Goal: Information Seeking & Learning: Understand process/instructions

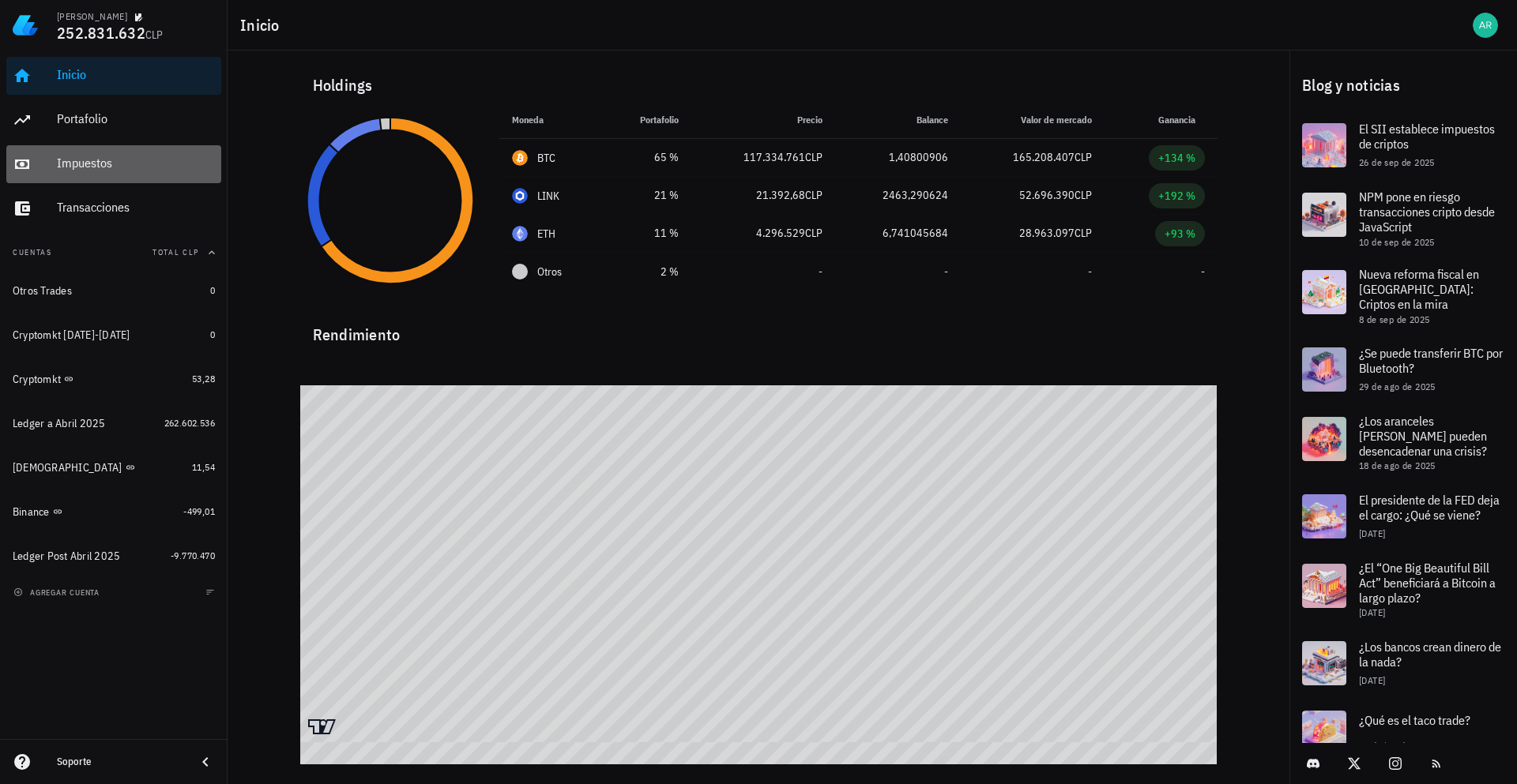
click at [110, 164] on div "Impuestos" at bounding box center [136, 163] width 158 height 15
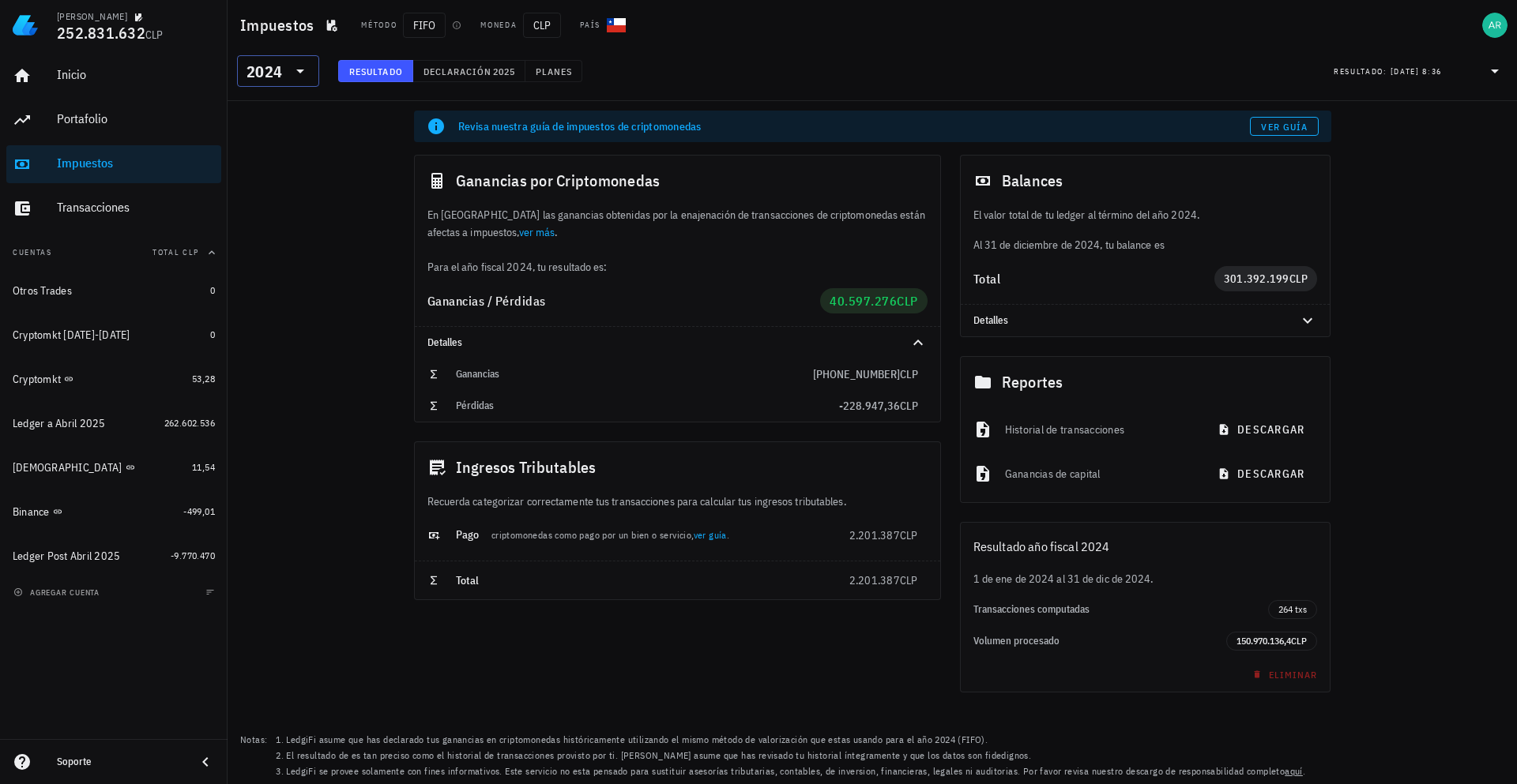
click at [308, 81] on div "2024" at bounding box center [278, 71] width 63 height 32
click at [270, 112] on div "2025" at bounding box center [278, 112] width 57 height 13
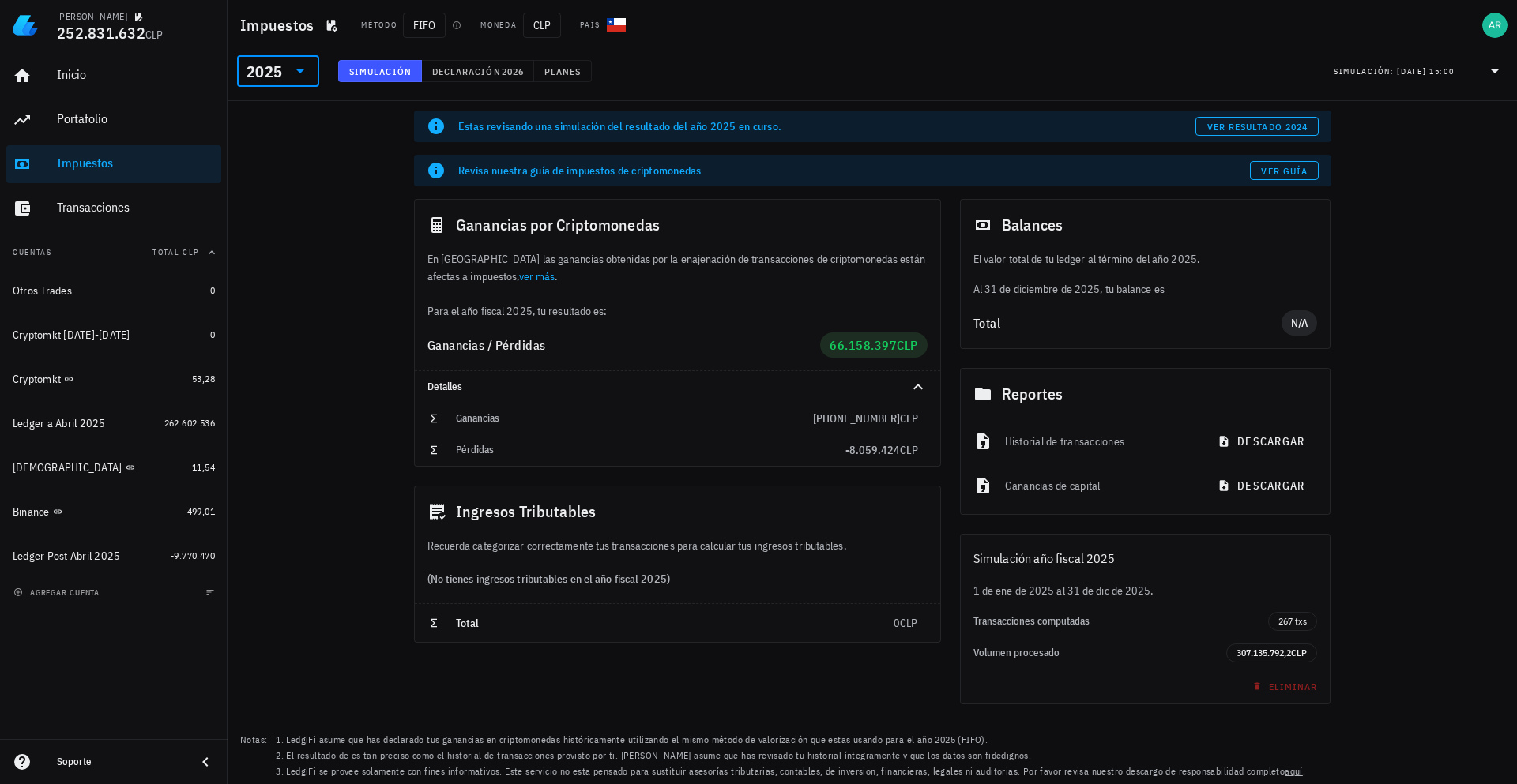
drag, startPoint x: 276, startPoint y: 149, endPoint x: 265, endPoint y: 139, distance: 14.9
click at [276, 148] on div "Estas revisando una simulación del resultado del año 2025 en curso. ver resulta…" at bounding box center [872, 443] width 1290 height 684
click at [134, 121] on div "Portafolio" at bounding box center [136, 119] width 158 height 15
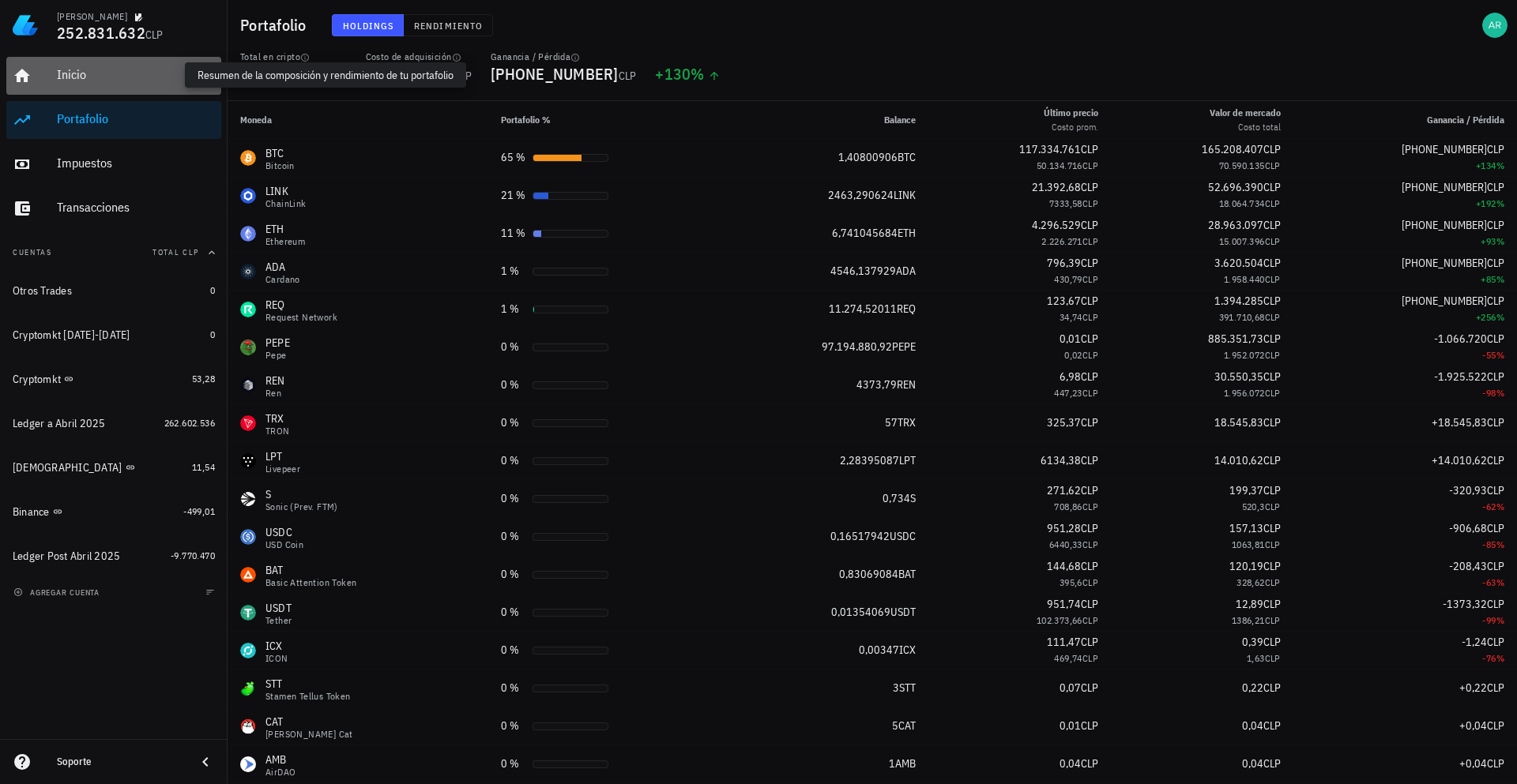
click at [140, 81] on div "Inicio" at bounding box center [136, 74] width 158 height 15
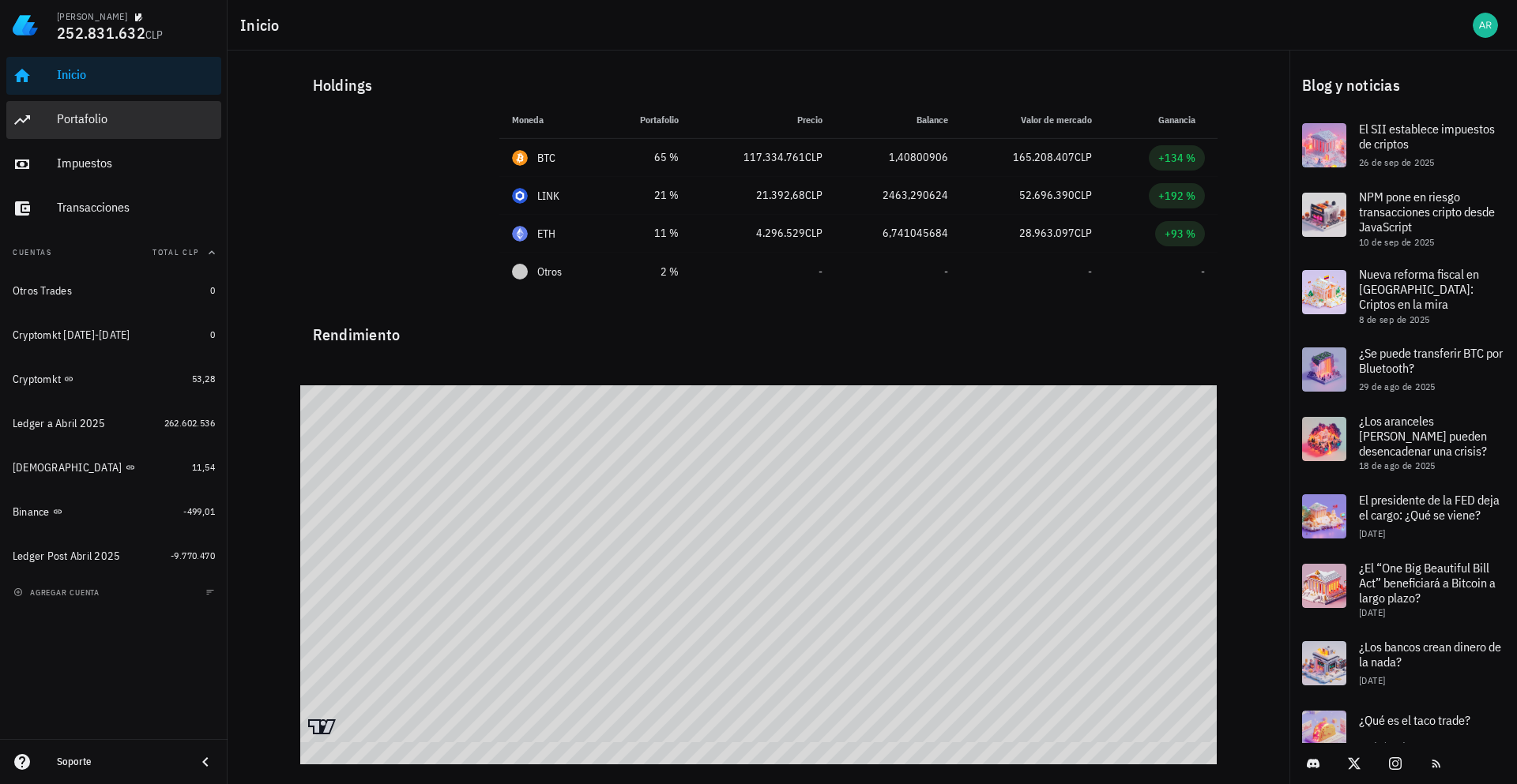
click at [139, 102] on div "Portafolio" at bounding box center [136, 120] width 158 height 35
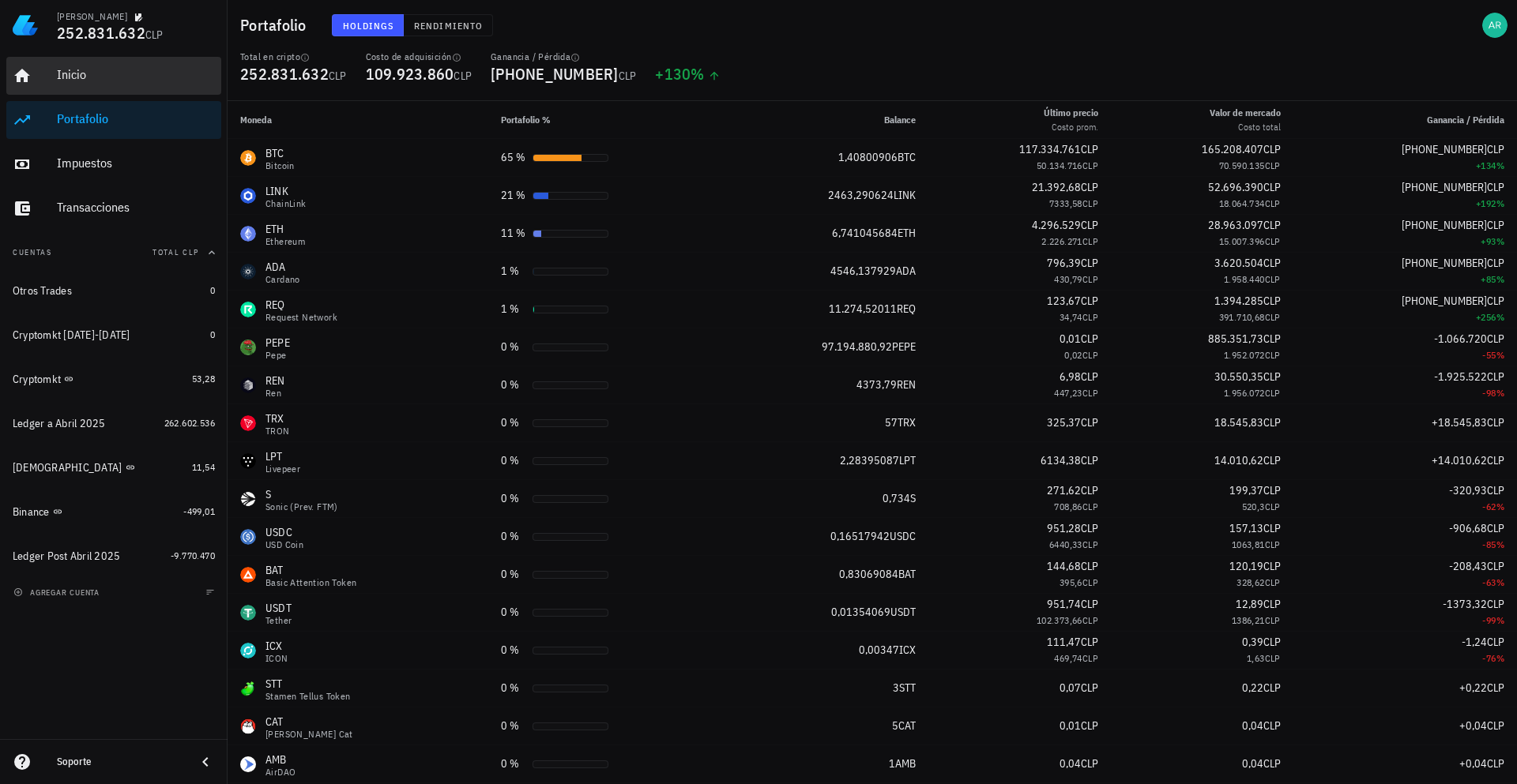
click at [136, 81] on div "Inicio" at bounding box center [136, 74] width 158 height 15
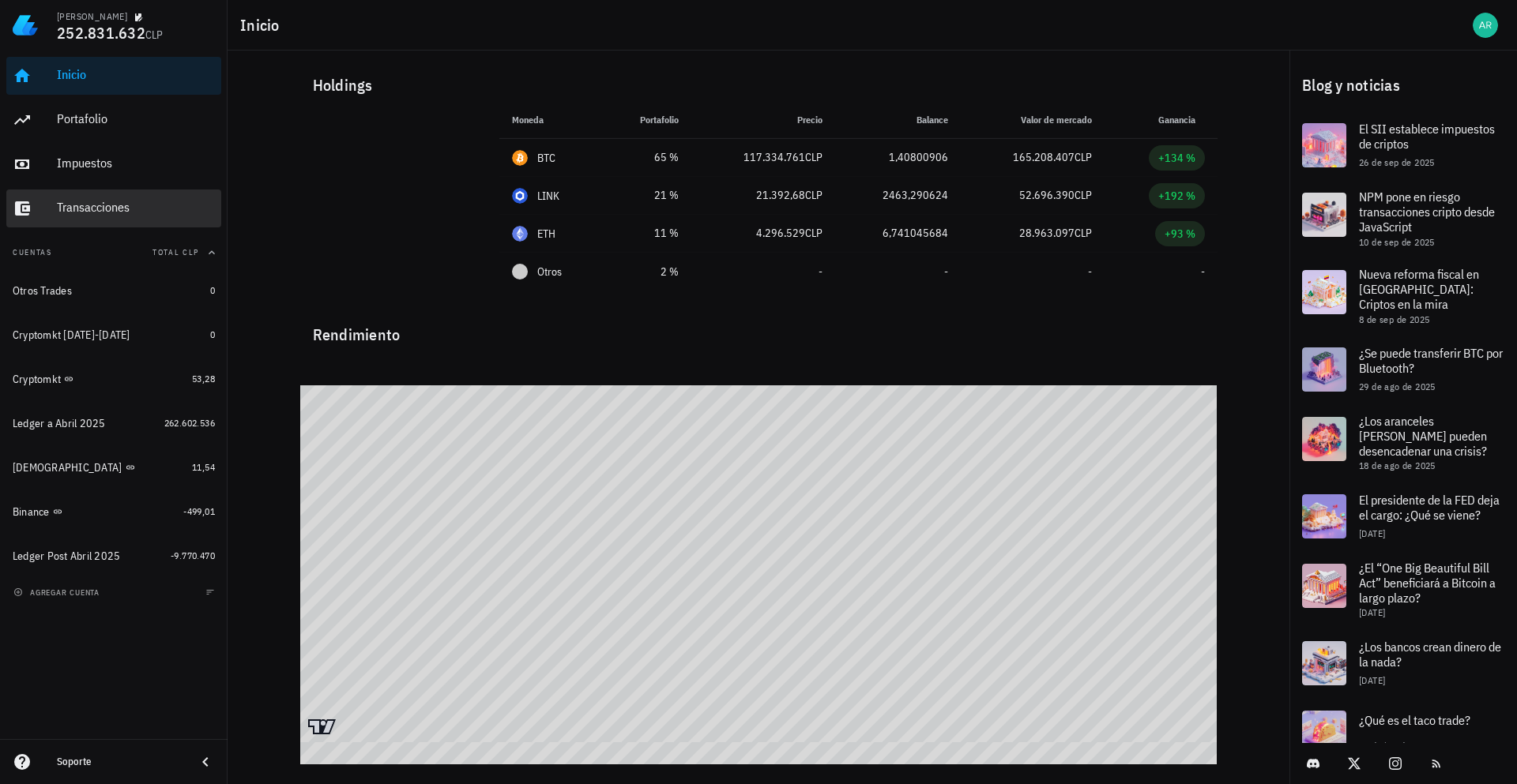
click at [120, 196] on div "Transacciones" at bounding box center [136, 207] width 158 height 35
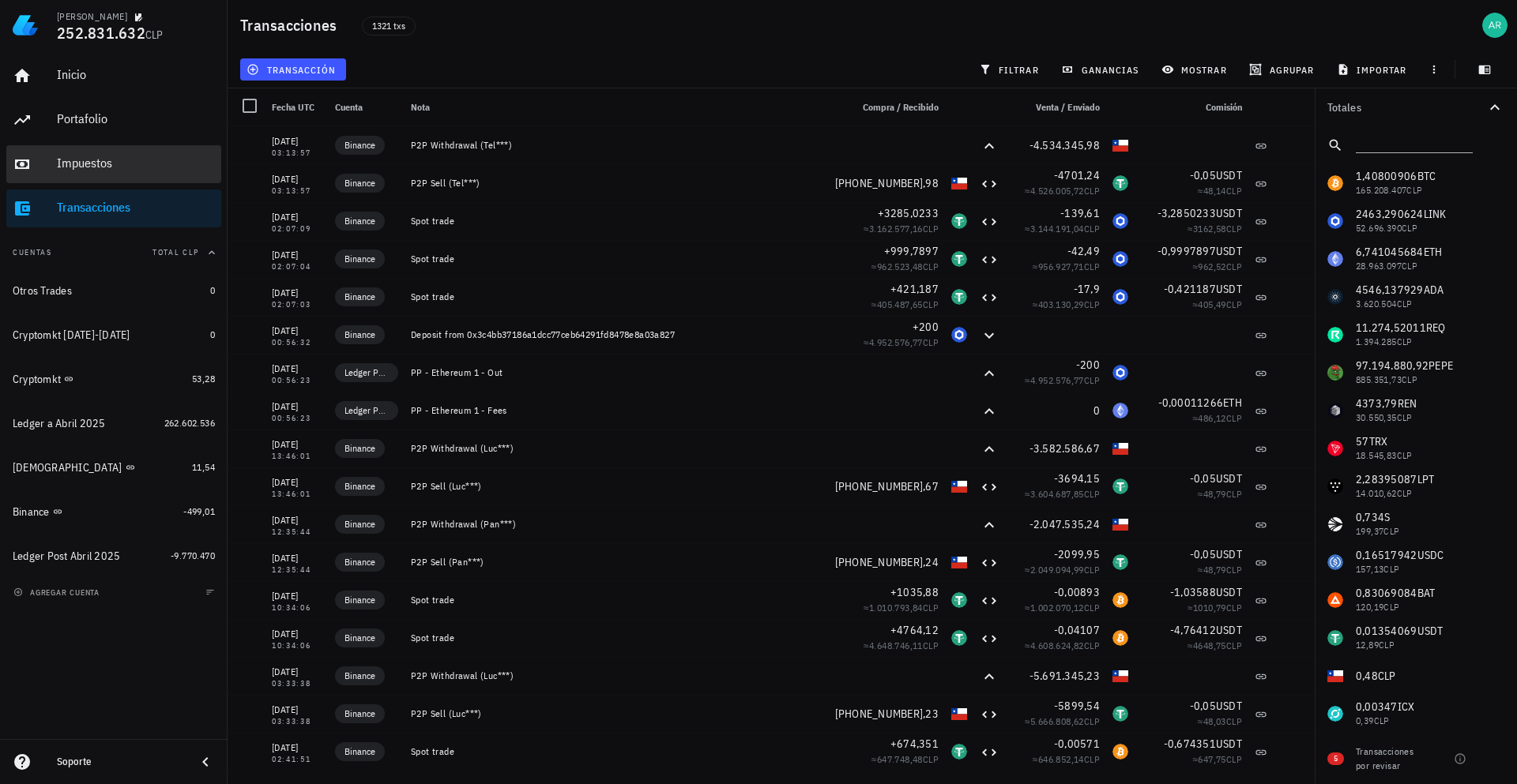
click at [112, 170] on div "Impuestos" at bounding box center [136, 163] width 158 height 15
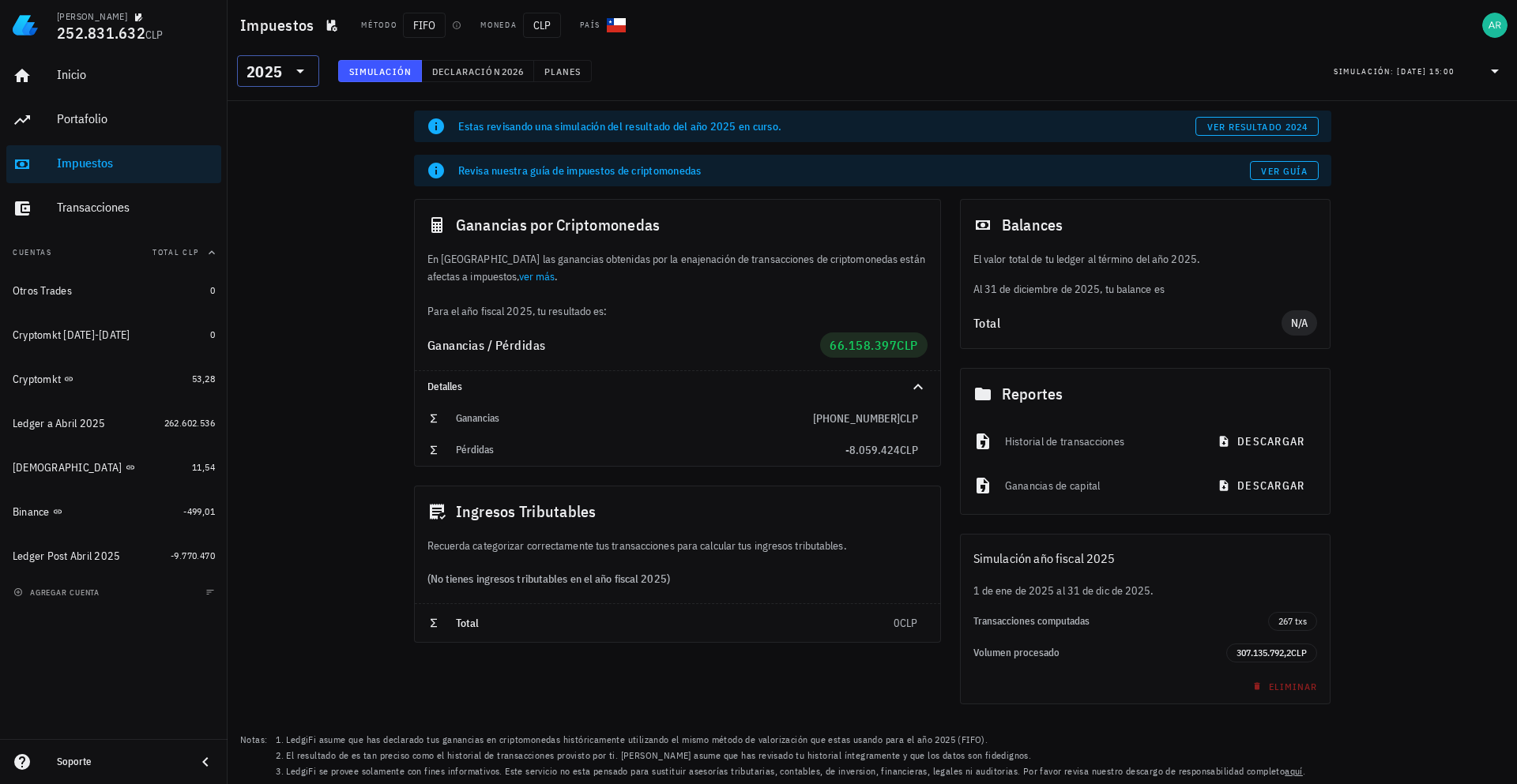
click at [299, 73] on icon at bounding box center [300, 71] width 19 height 19
click at [377, 96] on div "​ 2025 Simulación Declaración 2026 Planes Simulación: [DATE] 15:00" at bounding box center [872, 76] width 1290 height 51
drag, startPoint x: 460, startPoint y: 72, endPoint x: 384, endPoint y: 81, distance: 76.5
click at [459, 72] on span "Declaración" at bounding box center [466, 71] width 70 height 12
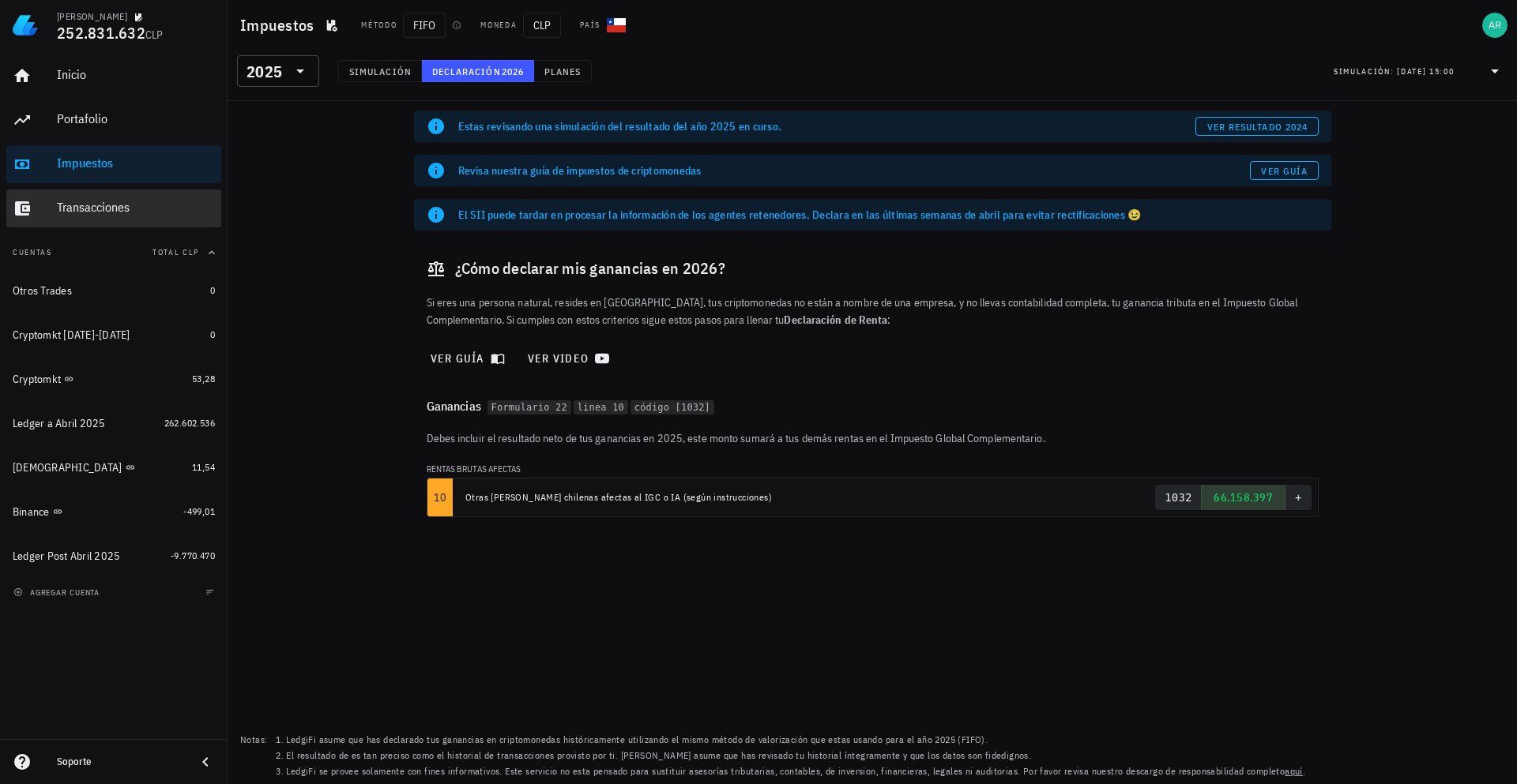
click at [132, 220] on div "Transacciones" at bounding box center [136, 207] width 158 height 35
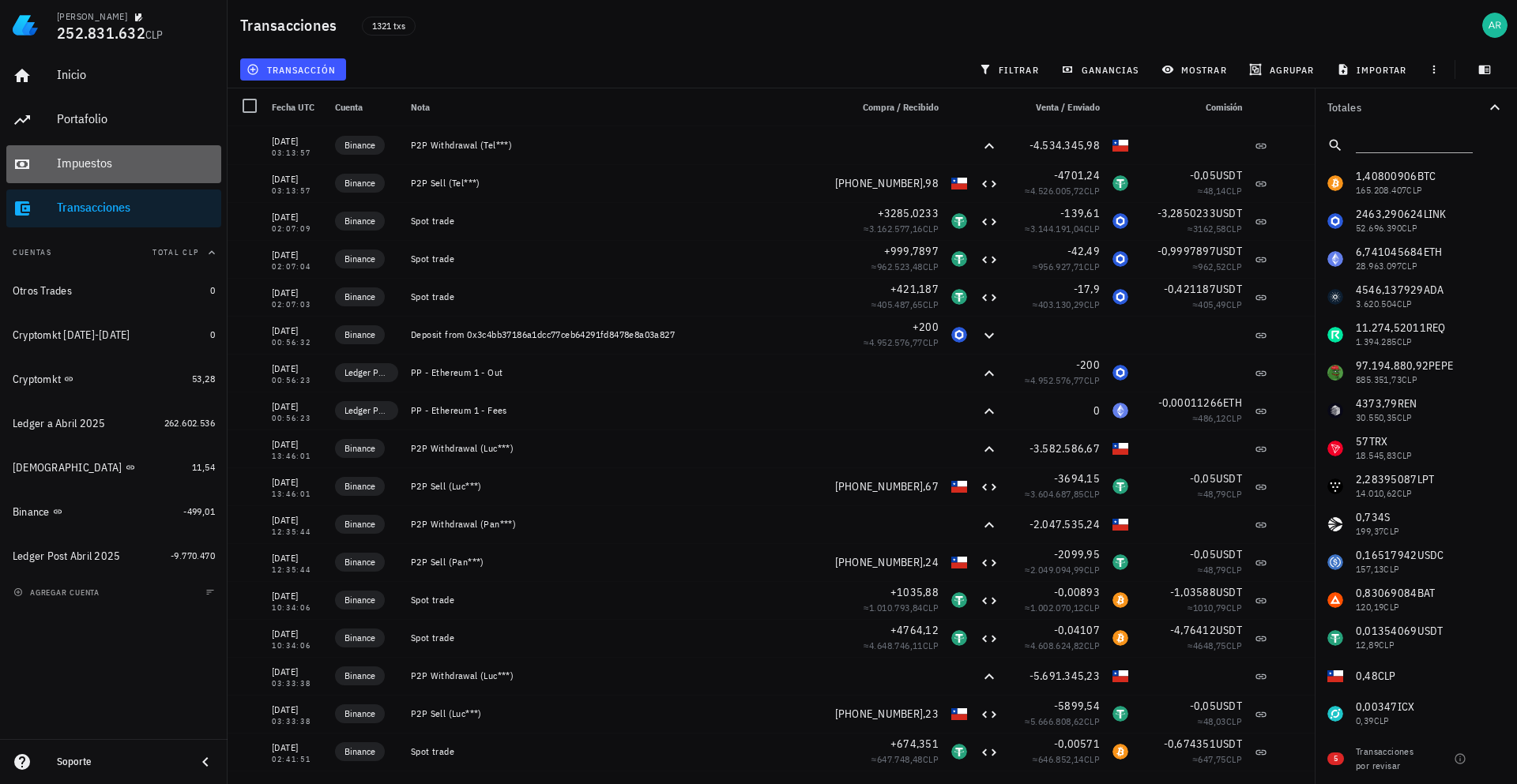
click at [154, 173] on div "Impuestos" at bounding box center [136, 163] width 158 height 35
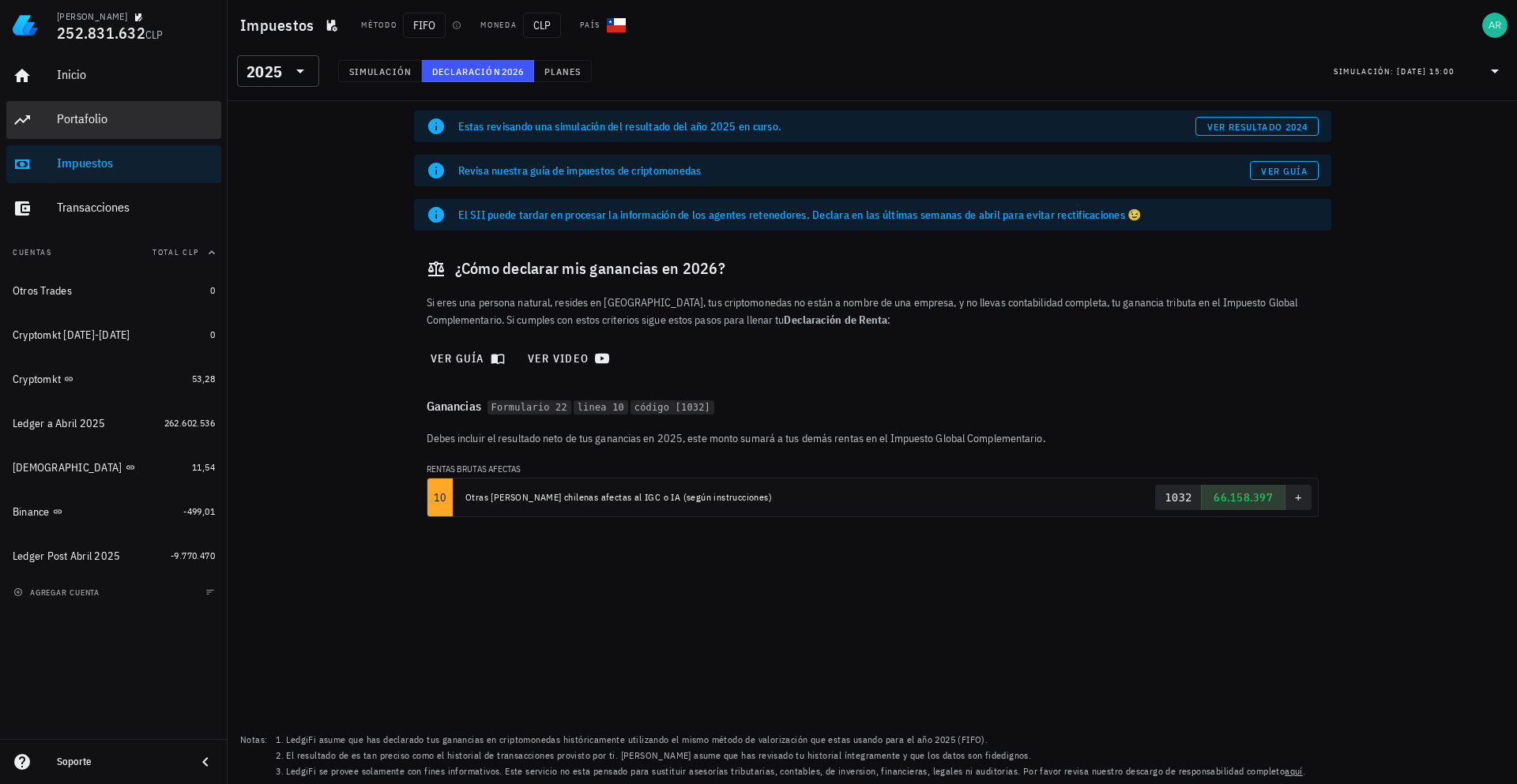
click at [143, 122] on div "Portafolio" at bounding box center [136, 119] width 158 height 15
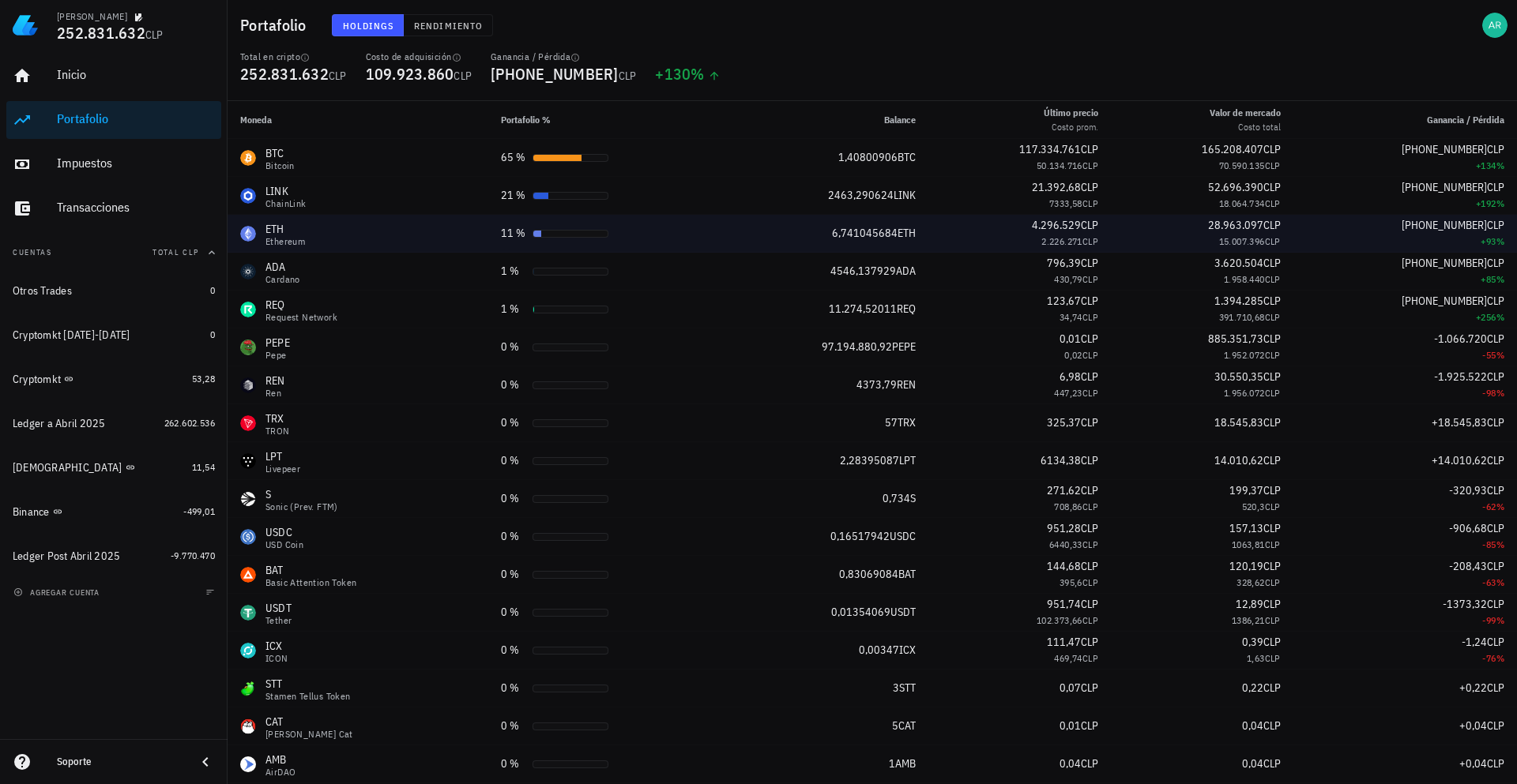
click at [386, 215] on td "ETH Ethereum" at bounding box center [358, 234] width 261 height 38
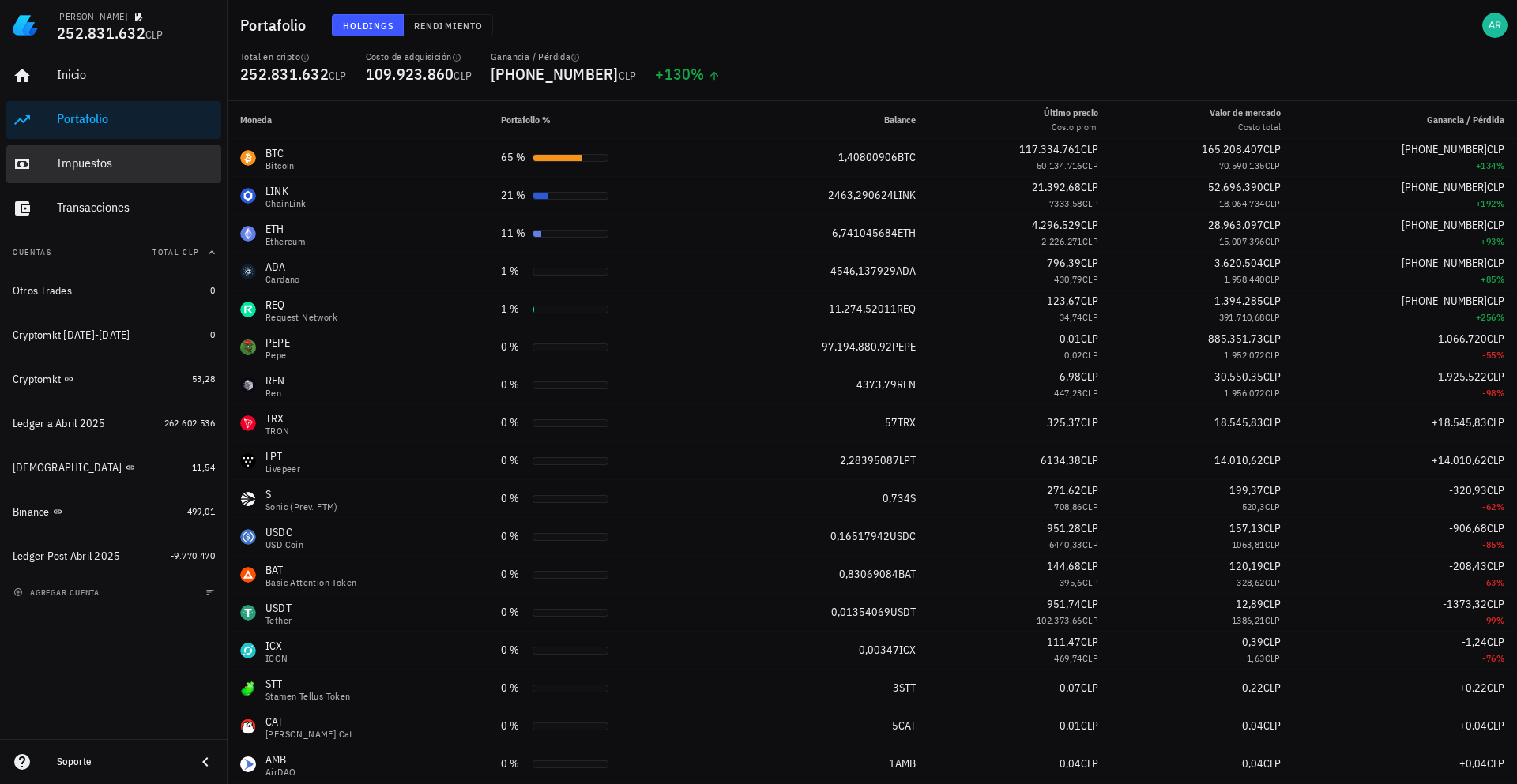
click at [152, 152] on div "Impuestos" at bounding box center [136, 163] width 158 height 35
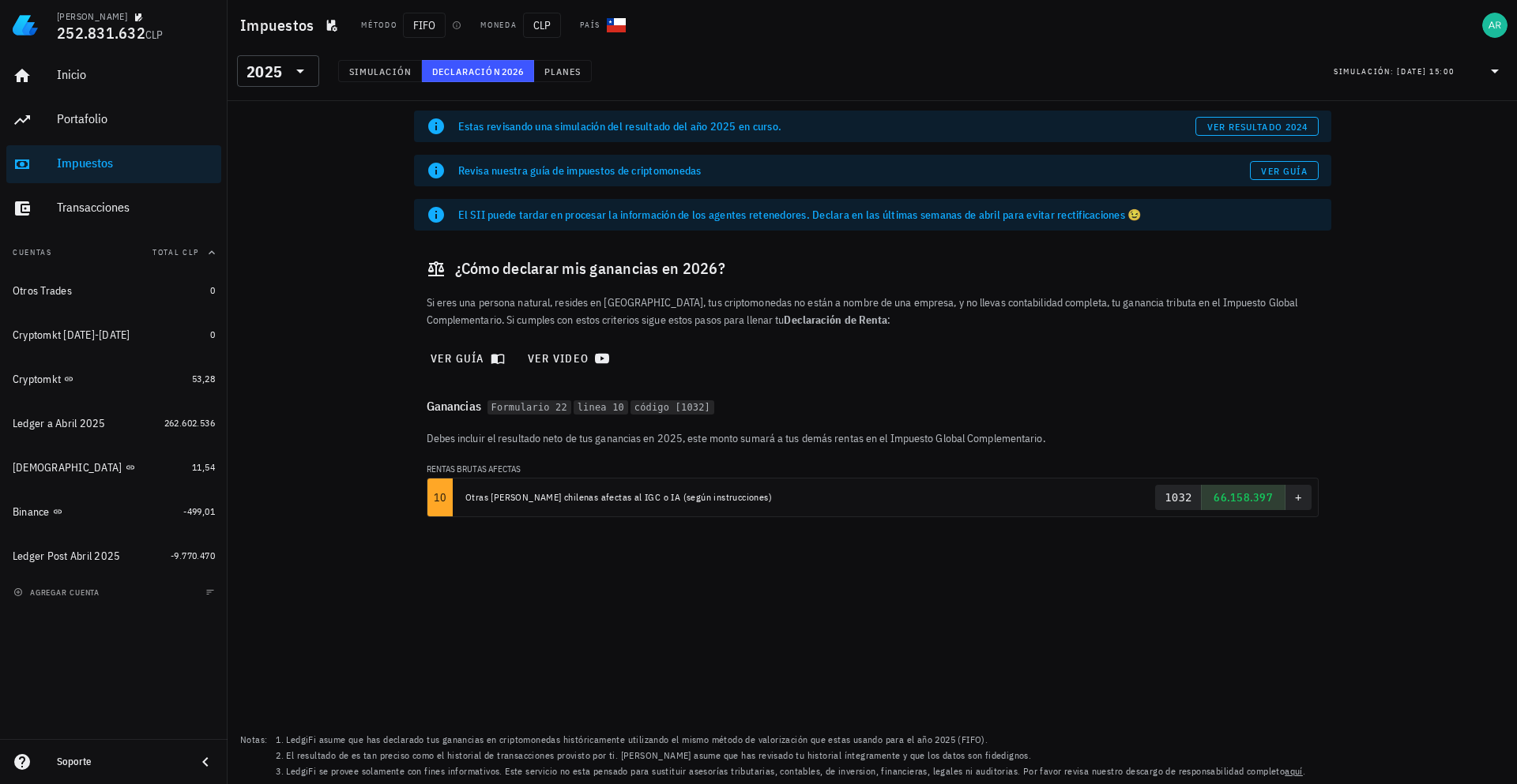
click at [489, 331] on div "Si eres una persona natural, resides en [GEOGRAPHIC_DATA], tus criptomonedas no…" at bounding box center [873, 311] width 911 height 53
